Goal: Information Seeking & Learning: Learn about a topic

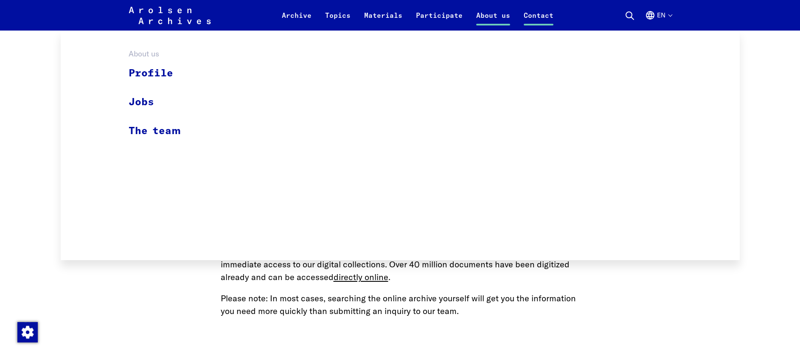
scroll to position [318, 0]
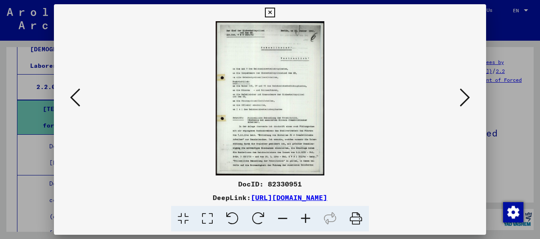
scroll to position [85, 0]
click at [466, 99] on icon at bounding box center [465, 97] width 10 height 20
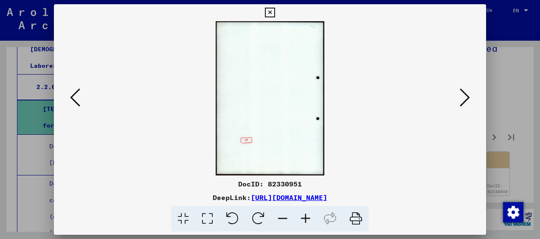
click at [466, 99] on icon at bounding box center [465, 97] width 10 height 20
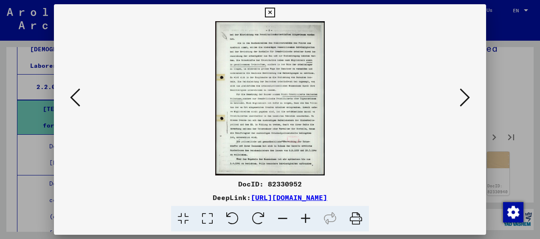
click at [466, 99] on icon at bounding box center [465, 97] width 10 height 20
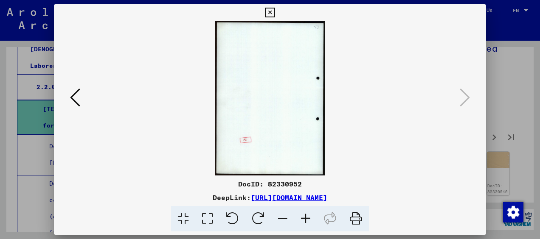
click at [76, 104] on icon at bounding box center [75, 97] width 10 height 20
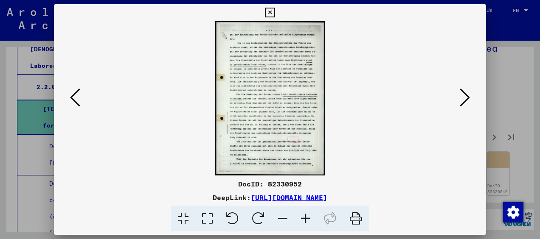
click at [76, 104] on icon at bounding box center [75, 97] width 10 height 20
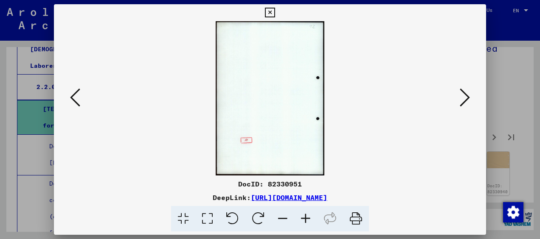
click at [76, 104] on icon at bounding box center [75, 97] width 10 height 20
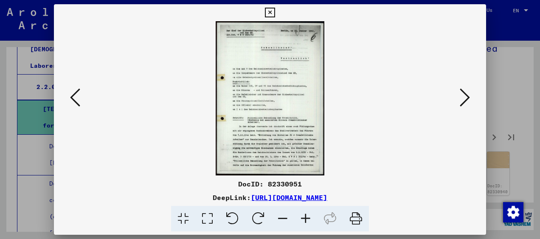
click at [76, 104] on icon at bounding box center [75, 97] width 10 height 20
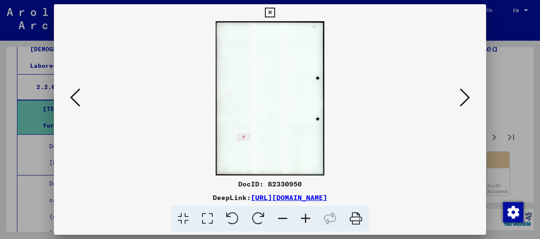
click at [76, 104] on icon at bounding box center [75, 97] width 10 height 20
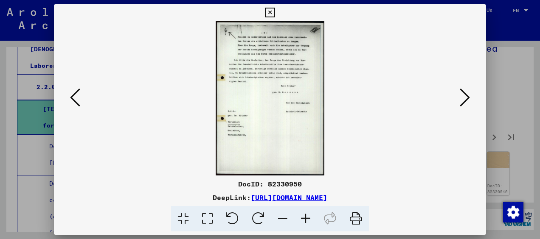
click at [76, 104] on icon at bounding box center [75, 97] width 10 height 20
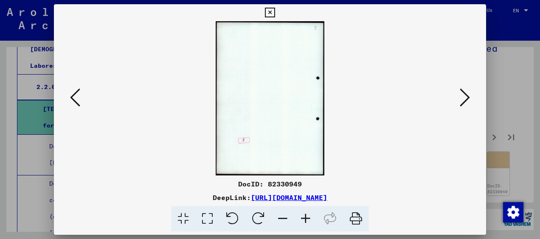
click at [76, 104] on icon at bounding box center [75, 97] width 10 height 20
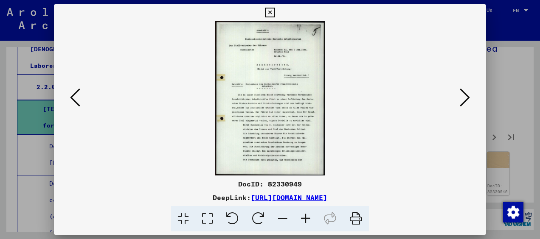
click at [76, 104] on icon at bounding box center [75, 97] width 10 height 20
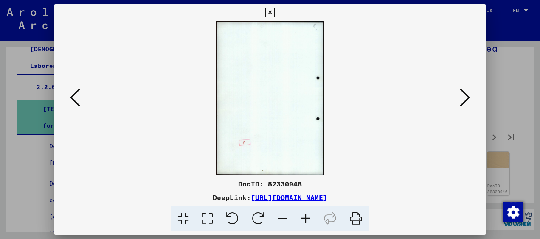
click at [76, 104] on icon at bounding box center [75, 97] width 10 height 20
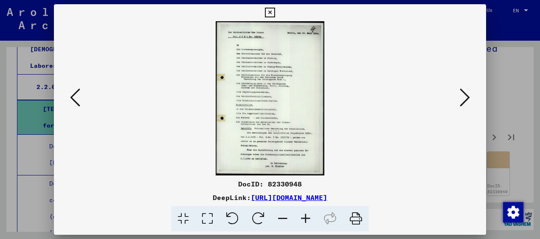
click at [10, 156] on div at bounding box center [270, 119] width 540 height 239
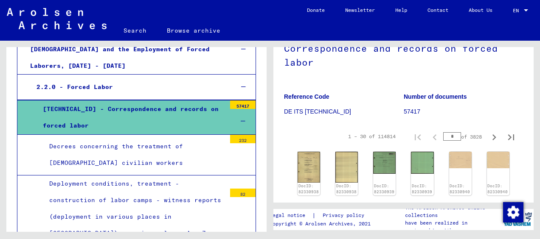
click at [171, 138] on div "Decrees concerning the treatment of Polish civilian workers" at bounding box center [134, 154] width 183 height 33
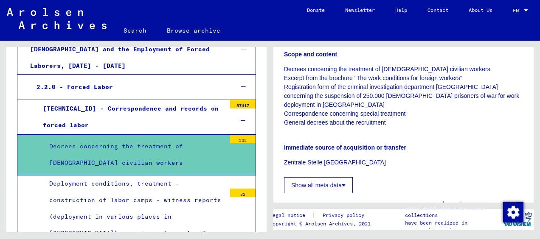
scroll to position [382, 0]
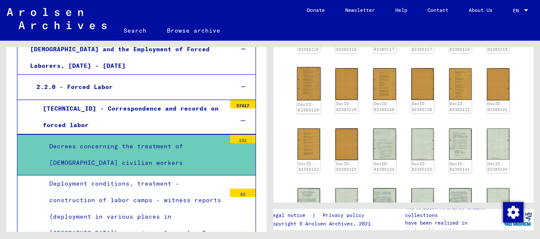
click at [310, 79] on img at bounding box center [309, 83] width 24 height 33
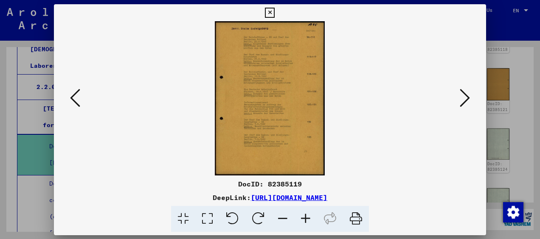
scroll to position [383, 0]
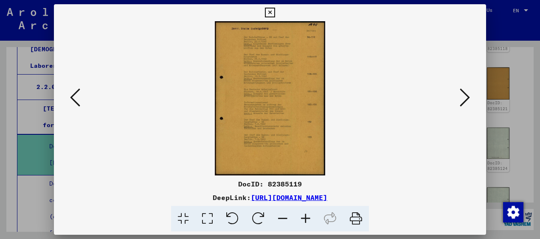
click at [466, 98] on icon at bounding box center [465, 97] width 10 height 20
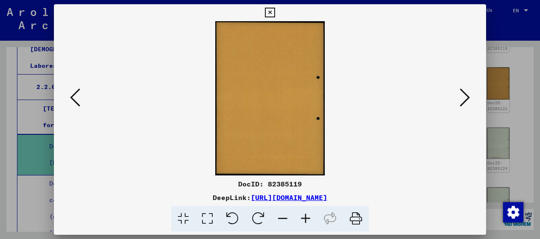
click at [466, 98] on icon at bounding box center [465, 97] width 10 height 20
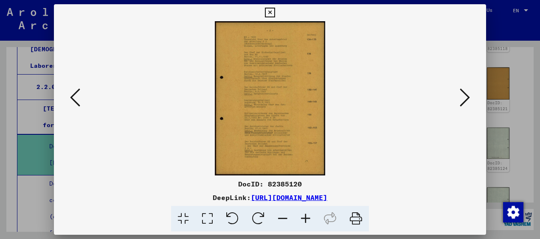
click at [466, 98] on icon at bounding box center [465, 97] width 10 height 20
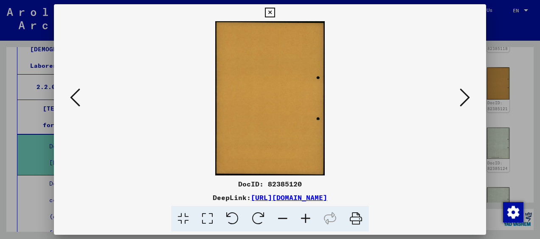
click at [466, 98] on icon at bounding box center [465, 97] width 10 height 20
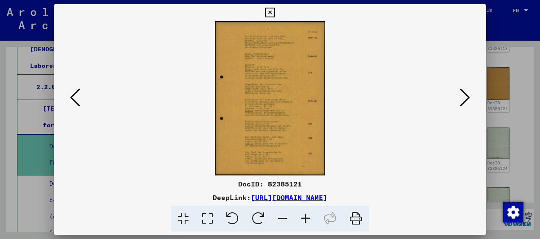
click at [466, 98] on icon at bounding box center [465, 97] width 10 height 20
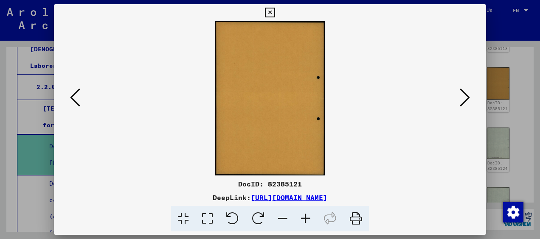
click at [466, 98] on icon at bounding box center [465, 97] width 10 height 20
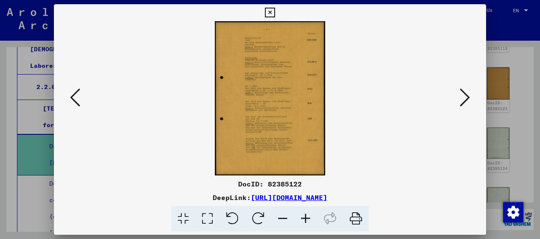
click at [466, 98] on icon at bounding box center [465, 97] width 10 height 20
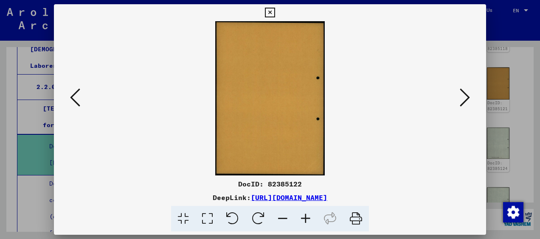
click at [466, 98] on icon at bounding box center [465, 97] width 10 height 20
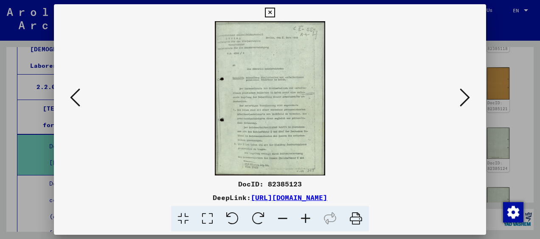
click at [466, 98] on icon at bounding box center [465, 97] width 10 height 20
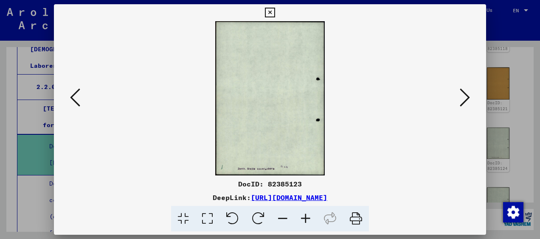
click at [466, 98] on icon at bounding box center [465, 97] width 10 height 20
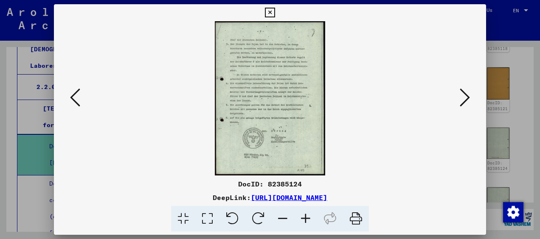
click at [466, 98] on icon at bounding box center [465, 97] width 10 height 20
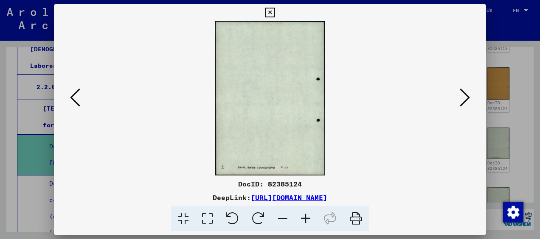
click at [466, 98] on icon at bounding box center [465, 97] width 10 height 20
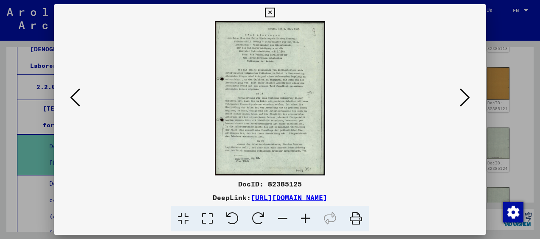
click at [305, 218] on icon at bounding box center [305, 219] width 23 height 26
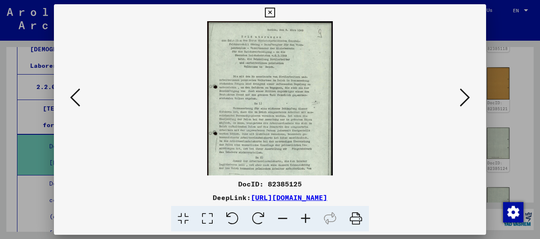
click at [305, 218] on icon at bounding box center [305, 219] width 23 height 26
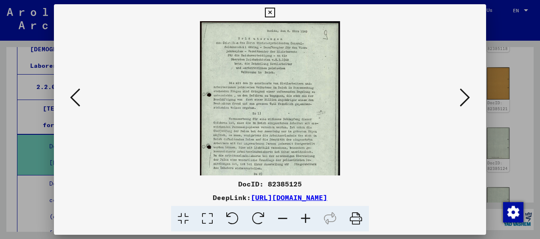
click at [305, 218] on icon at bounding box center [305, 219] width 23 height 26
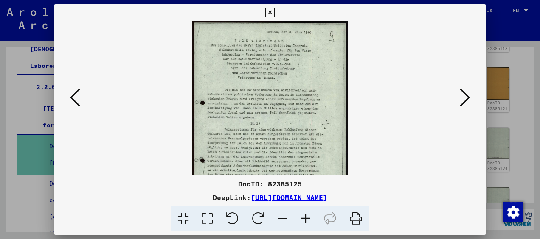
click at [305, 218] on icon at bounding box center [305, 219] width 23 height 26
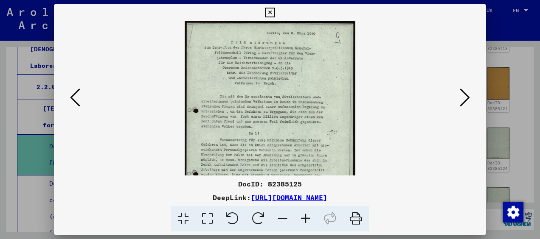
click at [305, 218] on icon at bounding box center [305, 219] width 23 height 26
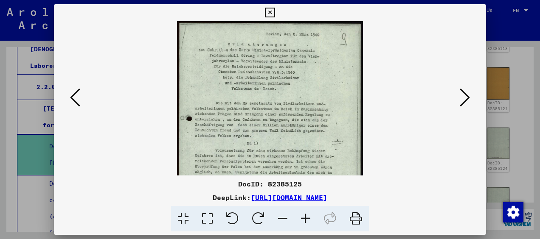
click at [305, 218] on icon at bounding box center [305, 219] width 23 height 26
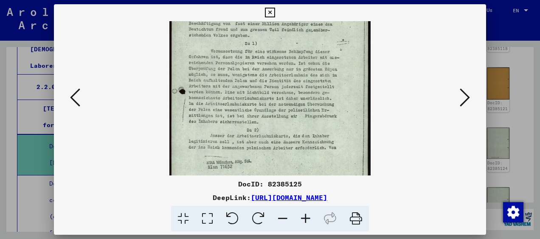
scroll to position [111, 0]
drag, startPoint x: 286, startPoint y: 151, endPoint x: 271, endPoint y: 48, distance: 103.7
click at [271, 48] on img at bounding box center [269, 51] width 201 height 282
